Goal: Entertainment & Leisure: Consume media (video, audio)

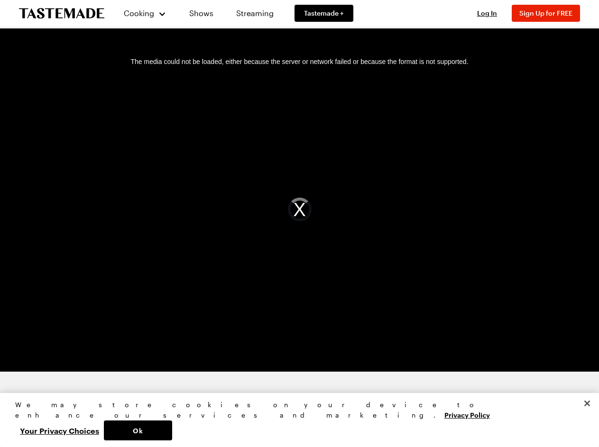
click at [299, 223] on div "The media could not be loaded, either because the server or network failed or b…" at bounding box center [299, 209] width 576 height 324
click at [141, 13] on span "Cooking" at bounding box center [139, 13] width 30 height 9
click at [491, 13] on span "Log In" at bounding box center [487, 13] width 20 height 8
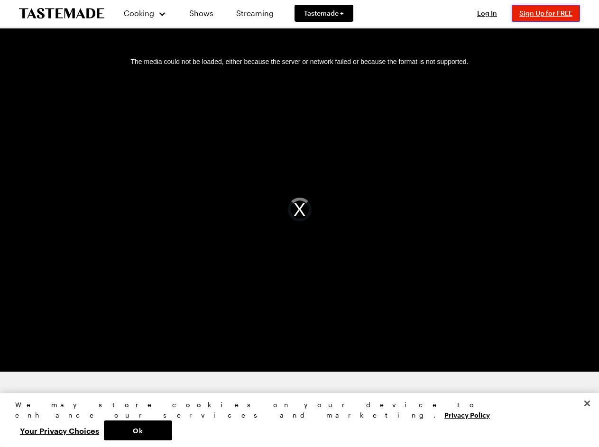
click at [550, 13] on span "Sign Up for FREE" at bounding box center [545, 13] width 53 height 8
click at [300, 209] on div "The media could not be loaded, either because the server or network failed or b…" at bounding box center [299, 209] width 576 height 324
click at [172, 430] on button "Ok" at bounding box center [138, 430] width 68 height 20
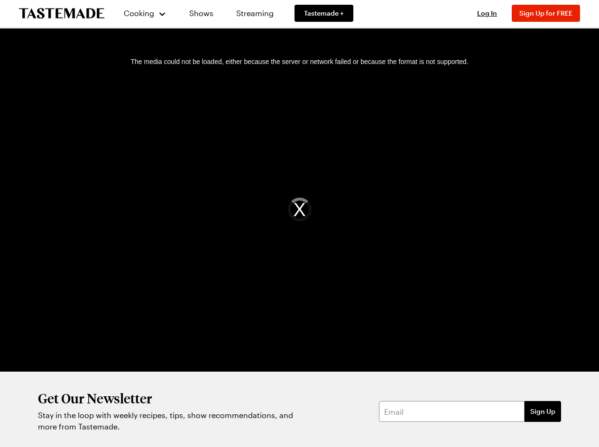
click at [104, 430] on button "Your Privacy Choices" at bounding box center [59, 430] width 89 height 20
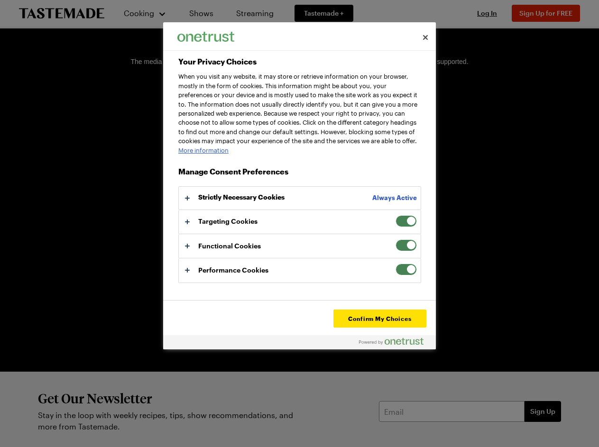
click at [587, 424] on div "Get Our Newsletter Stay in the loop with weekly recipes, tips, show recommendat…" at bounding box center [299, 412] width 599 height 80
